Goal: Register for event/course

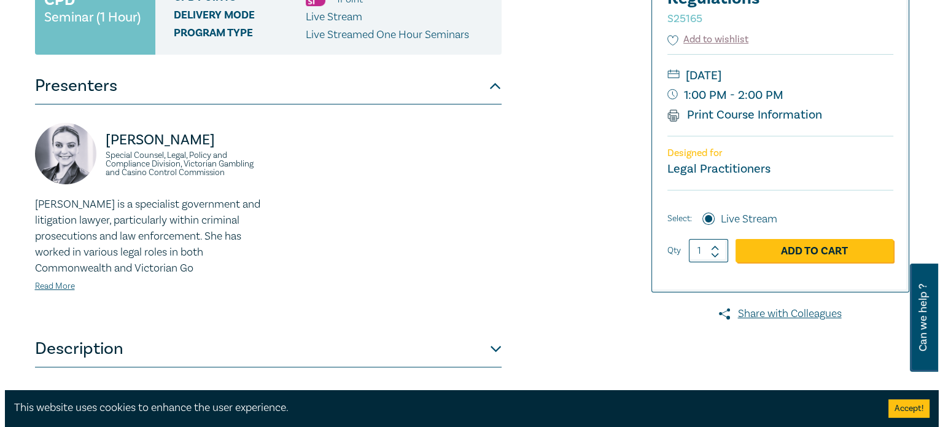
scroll to position [246, 0]
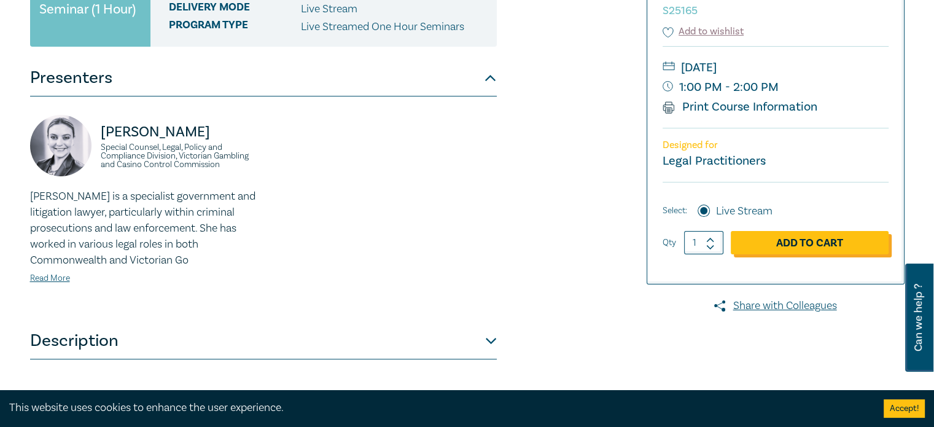
click at [772, 242] on link "Add to Cart" at bounding box center [810, 242] width 158 height 23
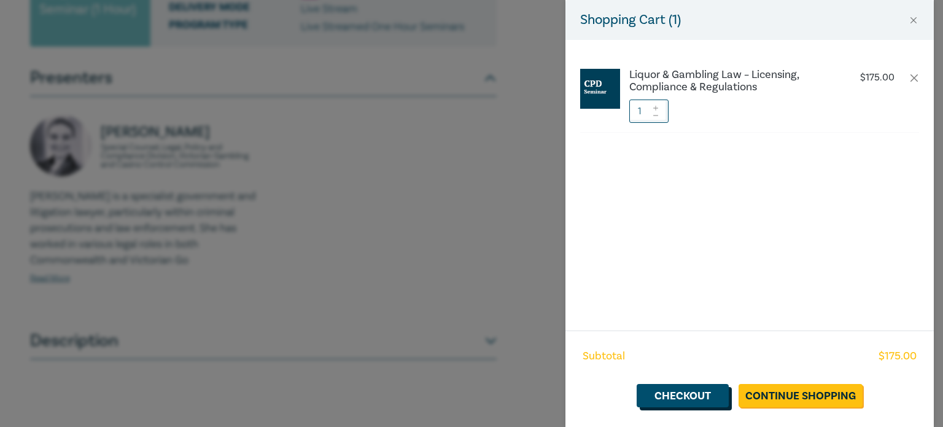
click at [677, 402] on link "Checkout" at bounding box center [683, 395] width 92 height 23
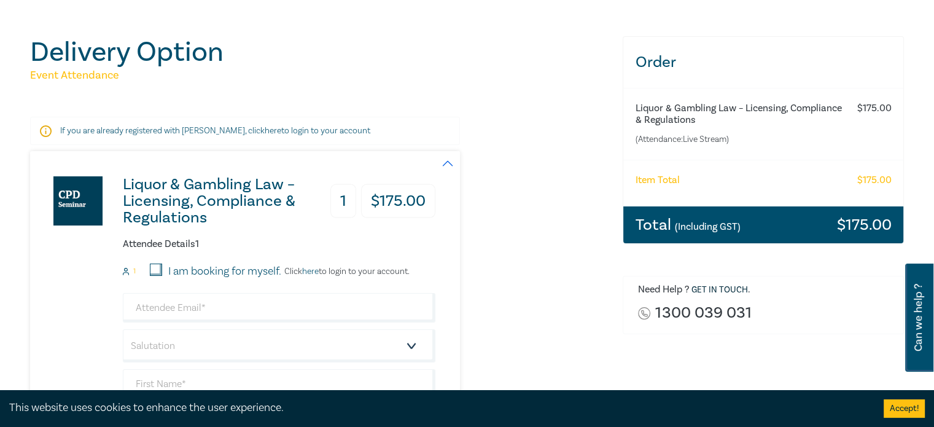
scroll to position [123, 0]
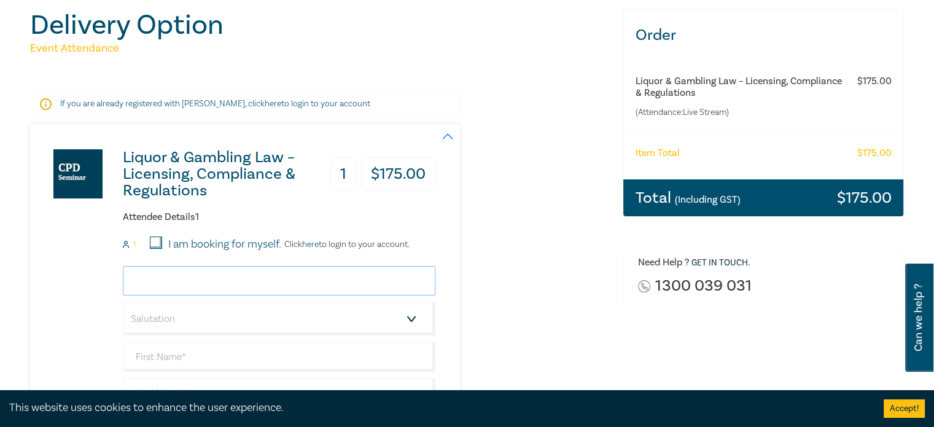
click at [199, 282] on input "email" at bounding box center [279, 280] width 313 height 29
type input "george@defteroslawyers.com.au"
click at [397, 320] on select "Salutation Mr. Mrs. Ms. Miss Dr. Prof. Other" at bounding box center [279, 318] width 313 height 33
select select "Mr."
click at [123, 302] on select "Salutation Mr. Mrs. Ms. Miss Dr. Prof. Other" at bounding box center [279, 318] width 313 height 33
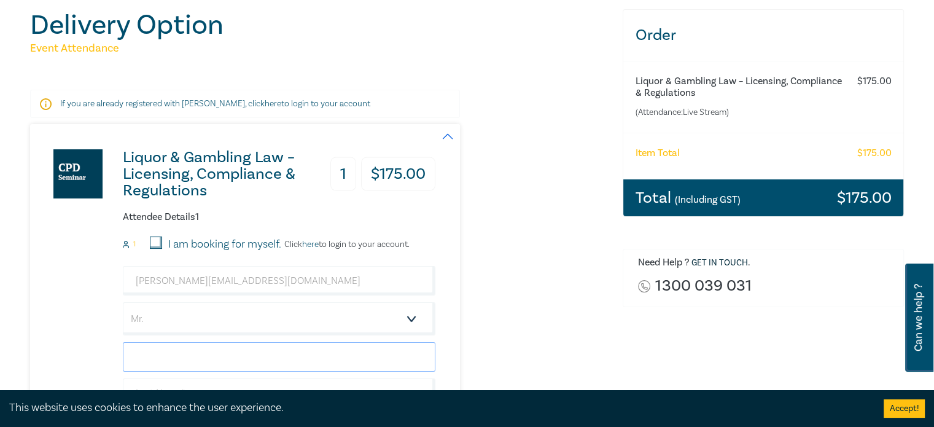
click at [187, 358] on input "text" at bounding box center [279, 356] width 313 height 29
type input "George"
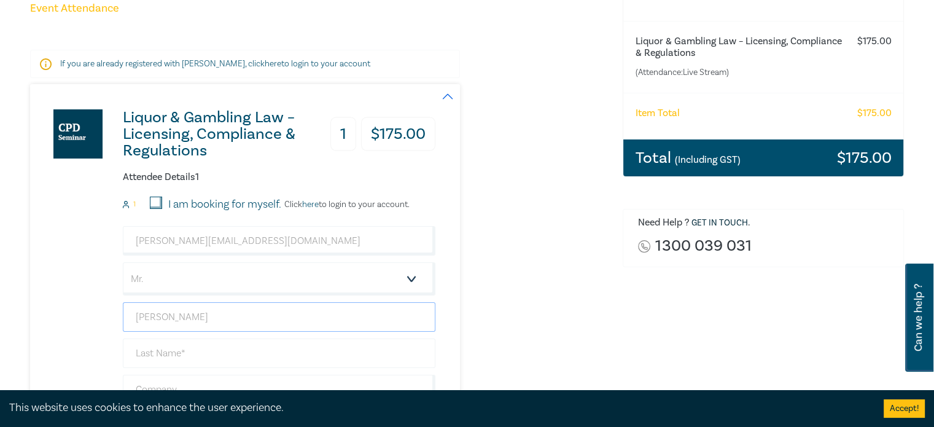
scroll to position [184, 0]
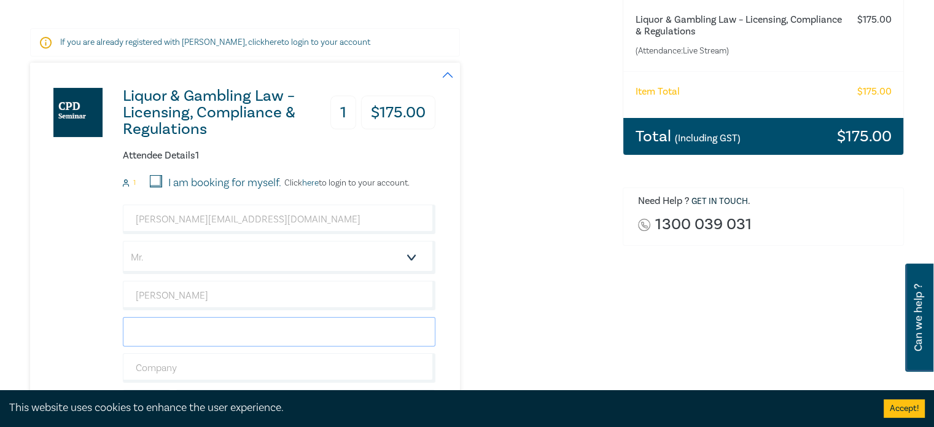
click at [271, 328] on input "text" at bounding box center [279, 331] width 313 height 29
type input "Defteros"
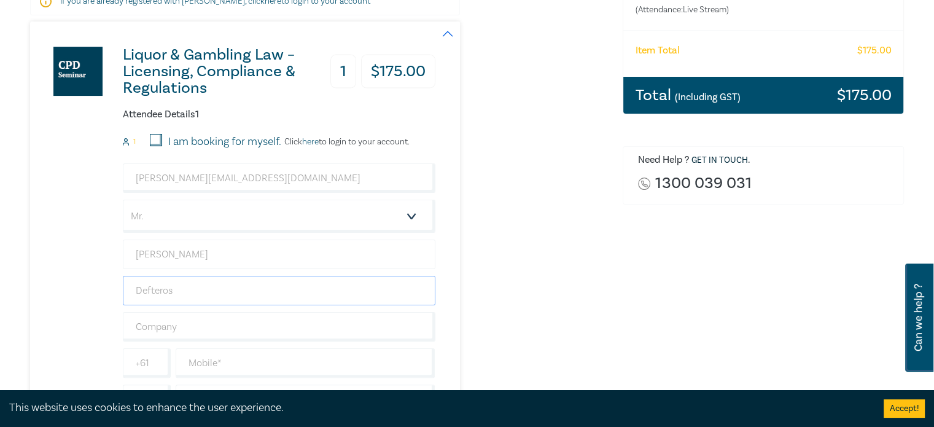
scroll to position [307, 0]
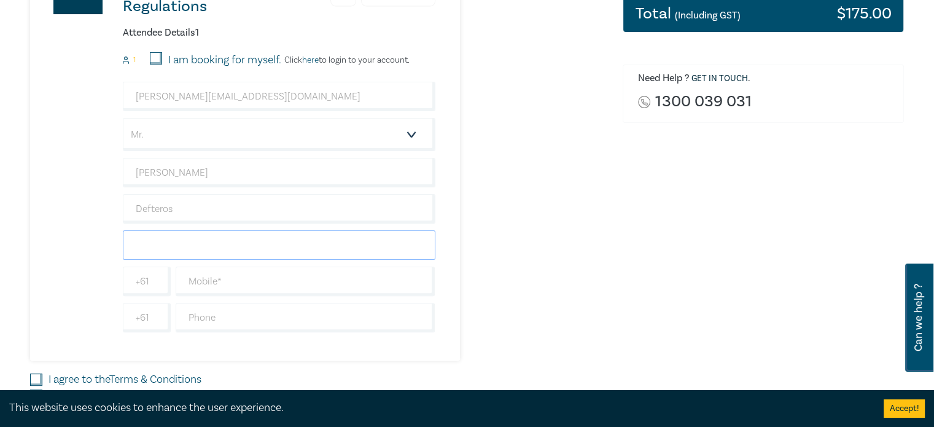
click at [217, 249] on input "text" at bounding box center [279, 244] width 313 height 29
type input "Defteros Lawyers"
click at [269, 284] on input "text" at bounding box center [306, 280] width 260 height 29
type input "0419566295"
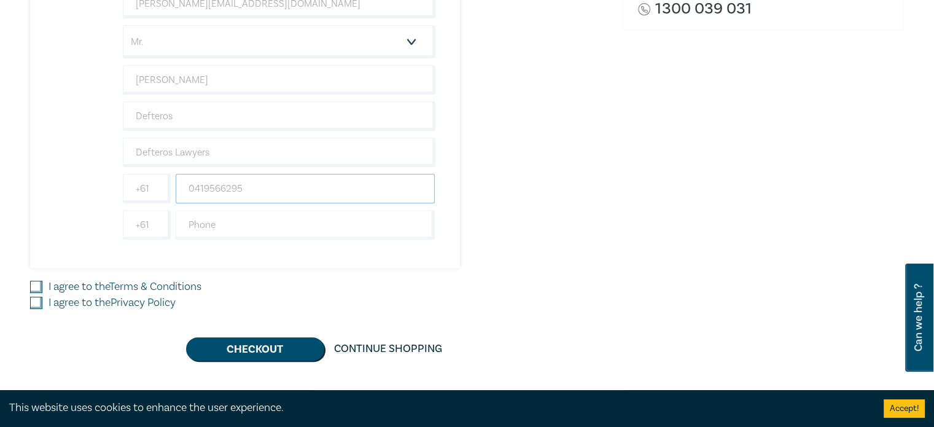
scroll to position [430, 0]
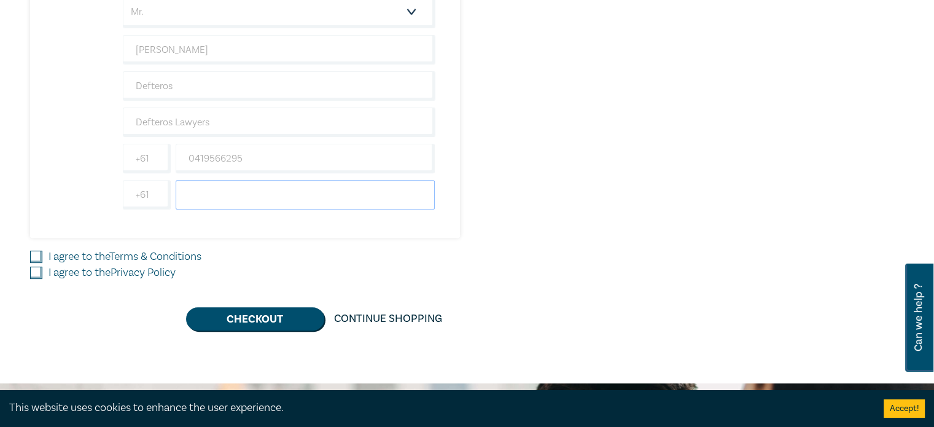
click at [253, 201] on input "text" at bounding box center [306, 194] width 260 height 29
type input "95100134"
click at [36, 252] on input "I agree to the Terms & Conditions" at bounding box center [36, 257] width 12 height 12
checkbox input "true"
click at [37, 273] on input "I agree to the Privacy Policy" at bounding box center [36, 272] width 12 height 12
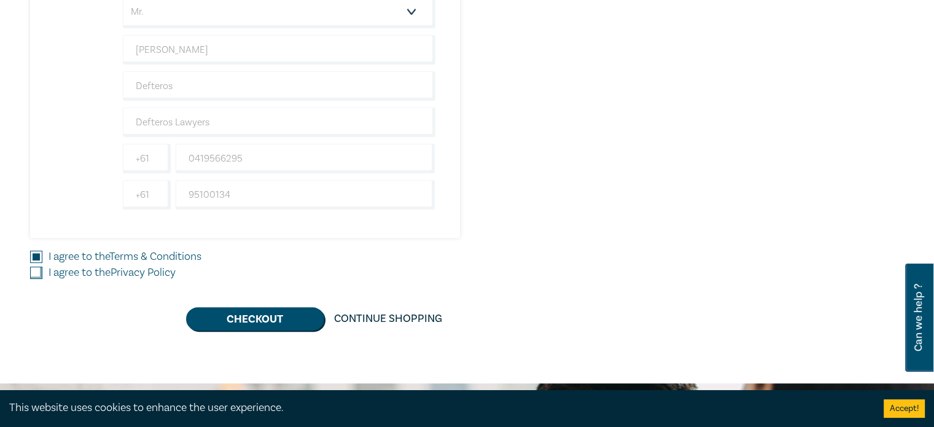
checkbox input "true"
click at [228, 315] on button "Checkout" at bounding box center [255, 318] width 138 height 23
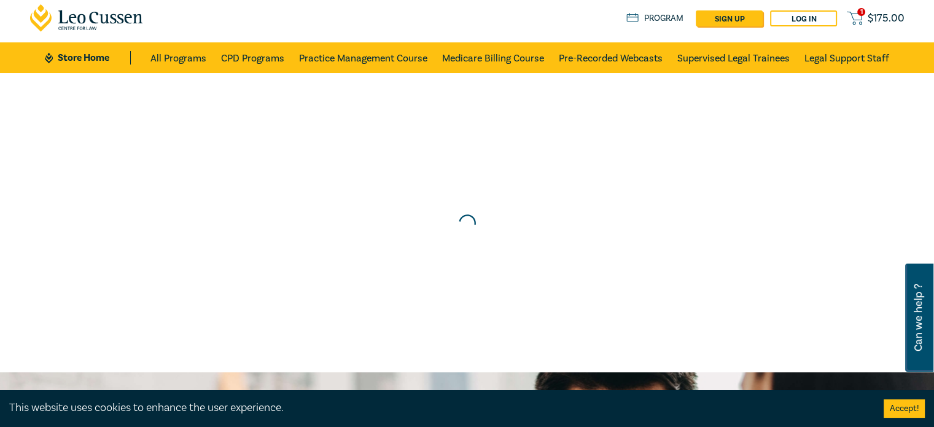
scroll to position [0, 0]
